Goal: Information Seeking & Learning: Find specific fact

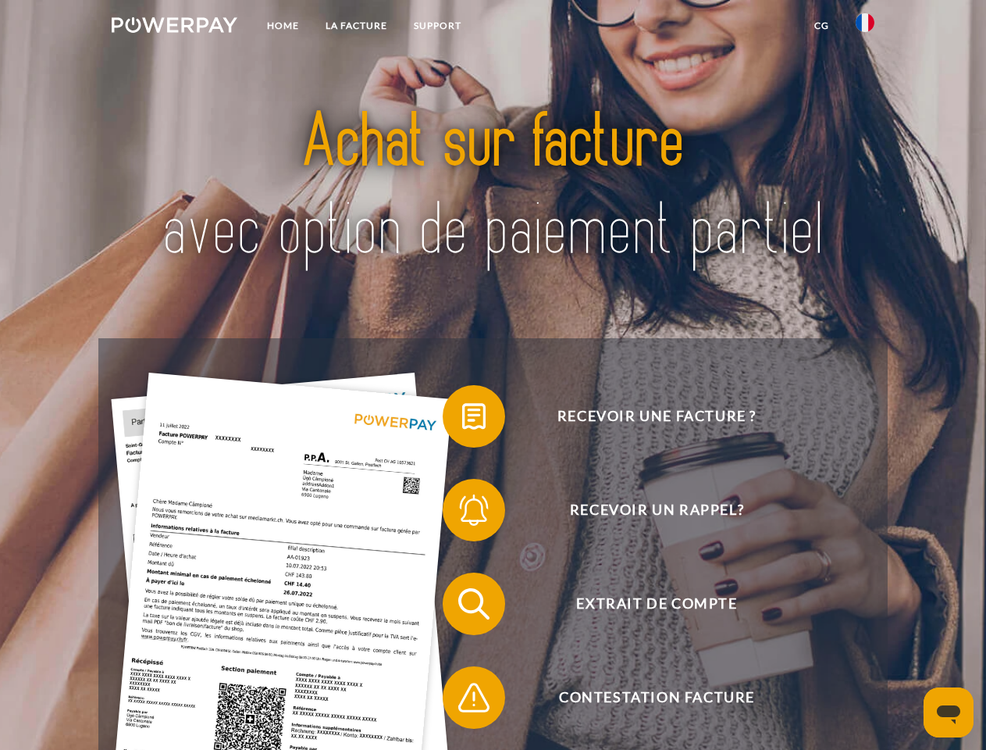
click at [174, 27] on img at bounding box center [175, 25] width 126 height 16
click at [865, 27] on img at bounding box center [865, 22] width 19 height 19
click at [822, 26] on link "CG" at bounding box center [821, 26] width 41 height 28
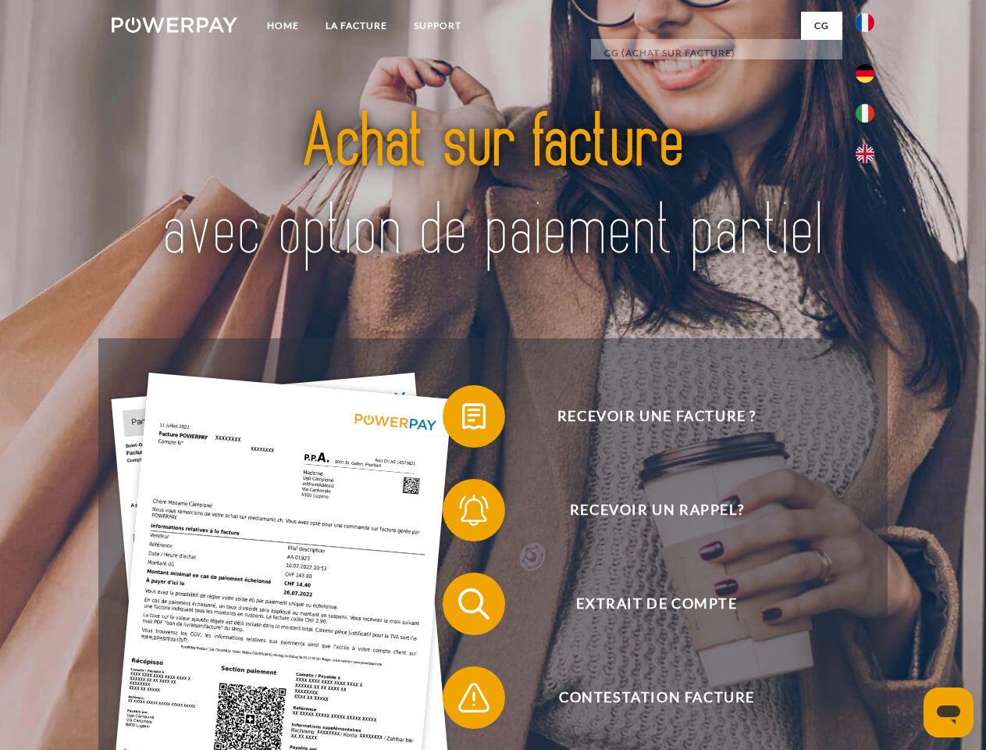
click at [462, 419] on span at bounding box center [451, 416] width 78 height 78
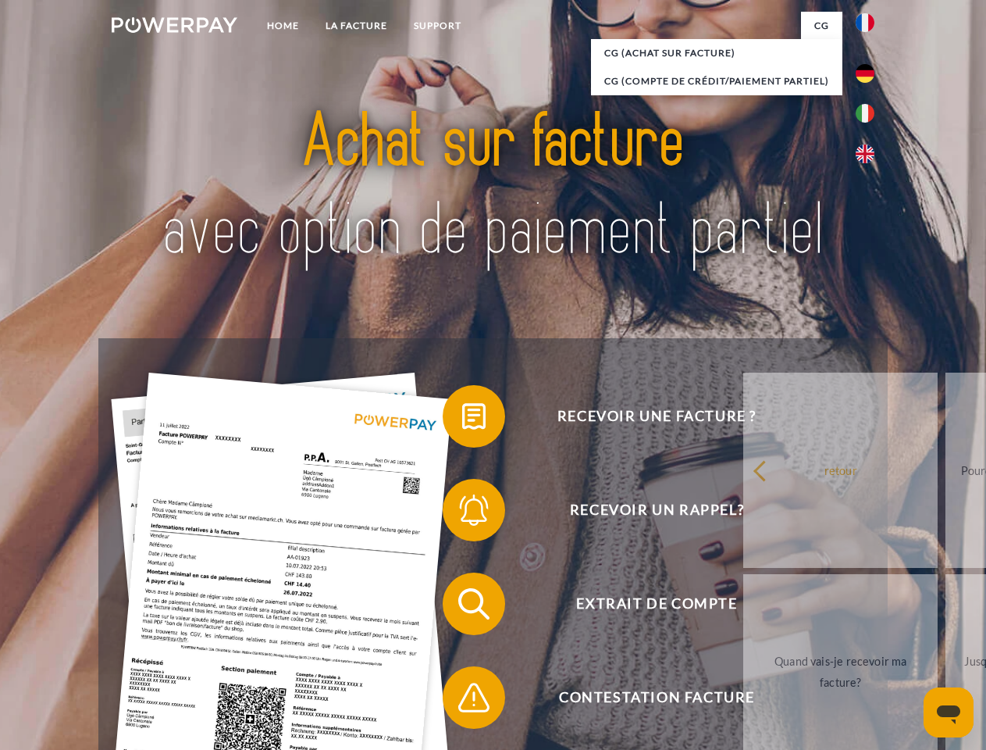
click at [462, 513] on span at bounding box center [451, 510] width 78 height 78
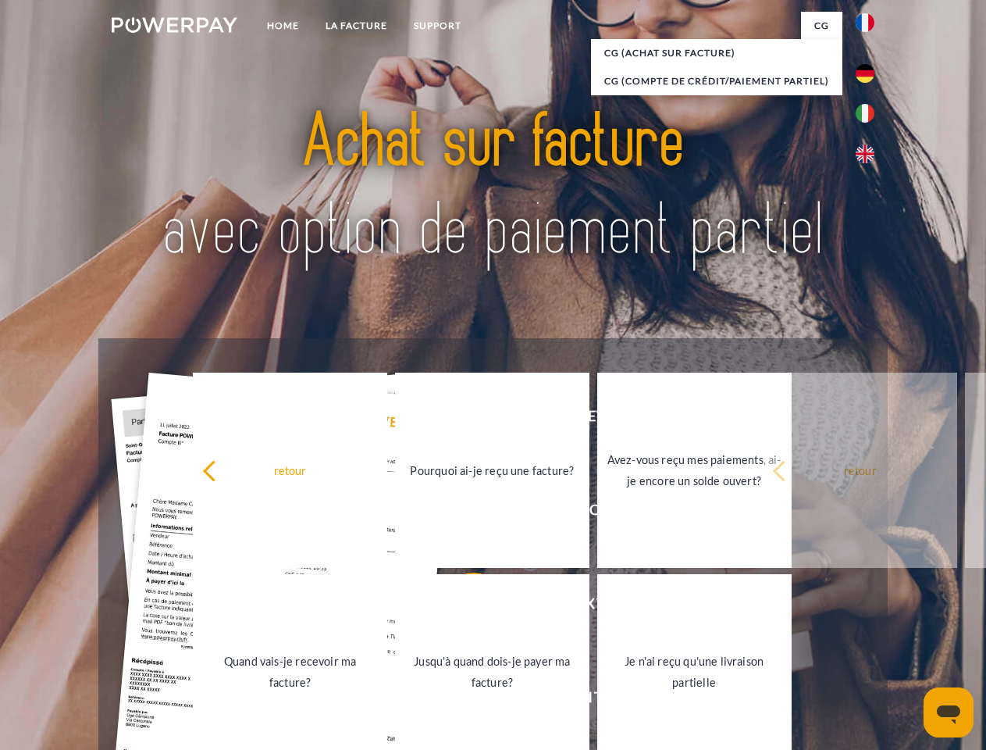
click at [462, 607] on link "Jusqu'à quand dois-je payer ma facture?" at bounding box center [492, 671] width 194 height 195
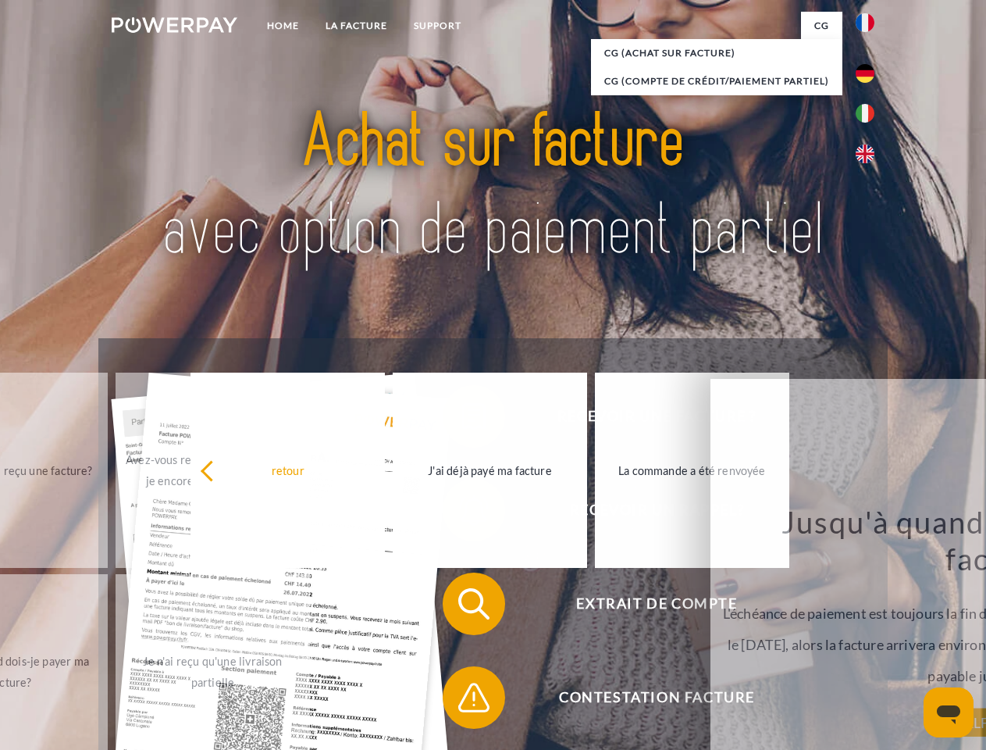
click at [462, 700] on span at bounding box center [451, 697] width 78 height 78
click at [949, 712] on icon "Ouvrir la fenêtre de messagerie" at bounding box center [948, 714] width 23 height 19
